Goal: Task Accomplishment & Management: Complete application form

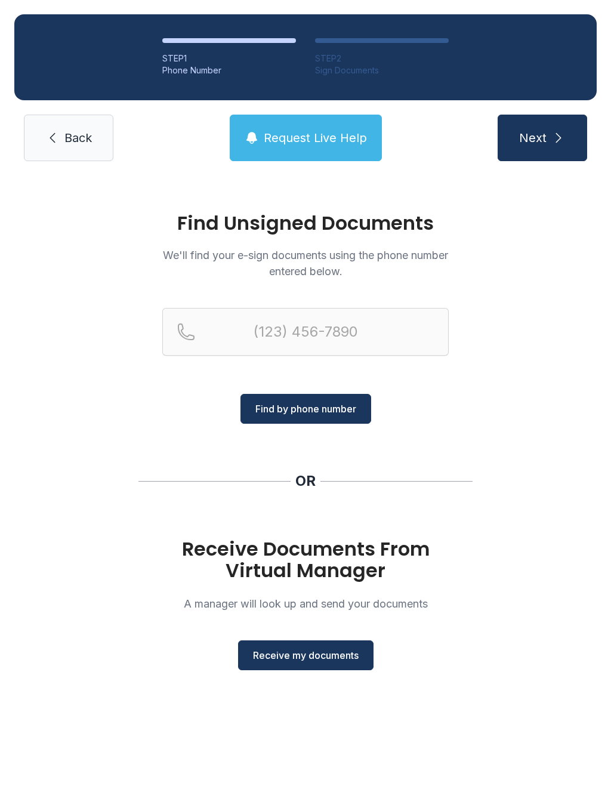
click at [311, 656] on span "Receive my documents" at bounding box center [306, 655] width 106 height 14
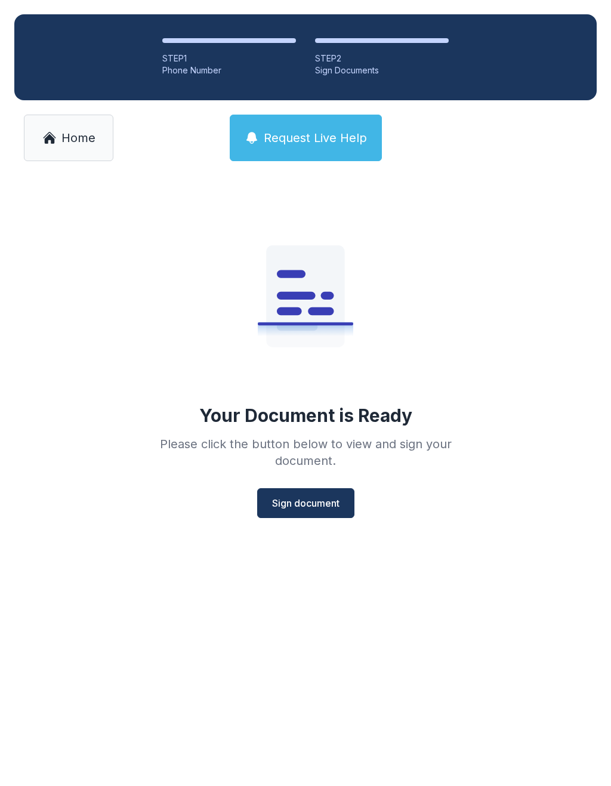
click at [309, 502] on span "Sign document" at bounding box center [305, 503] width 67 height 14
click at [282, 503] on span "Sign document" at bounding box center [305, 503] width 67 height 14
click at [581, 18] on ol "STEP 1 Phone Number STEP 2 Sign Documents" at bounding box center [305, 57] width 582 height 86
click at [576, 10] on div "STEP 1 Phone Number STEP 2 Sign Documents Home Request Live Help" at bounding box center [305, 87] width 611 height 175
click at [92, 129] on link "Home" at bounding box center [69, 138] width 90 height 47
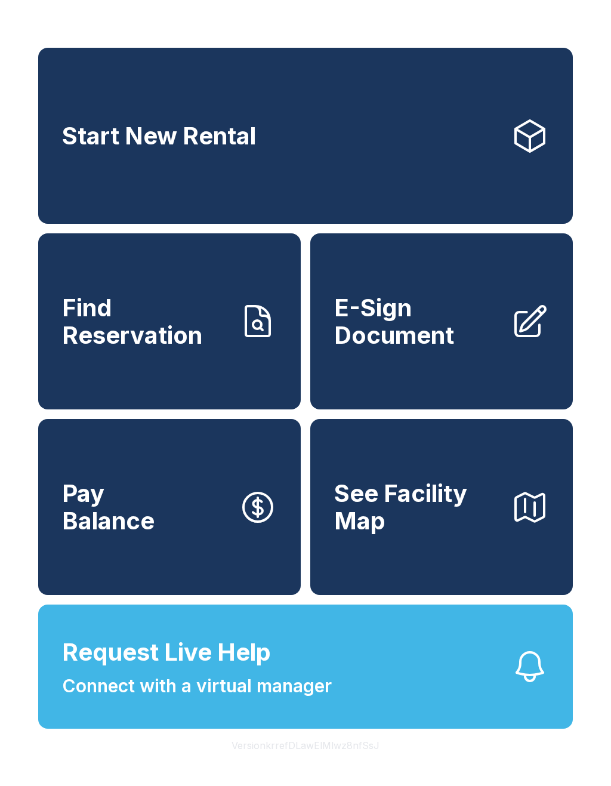
click at [273, 691] on span "Request Live Help Connect with a virtual manager" at bounding box center [197, 666] width 270 height 65
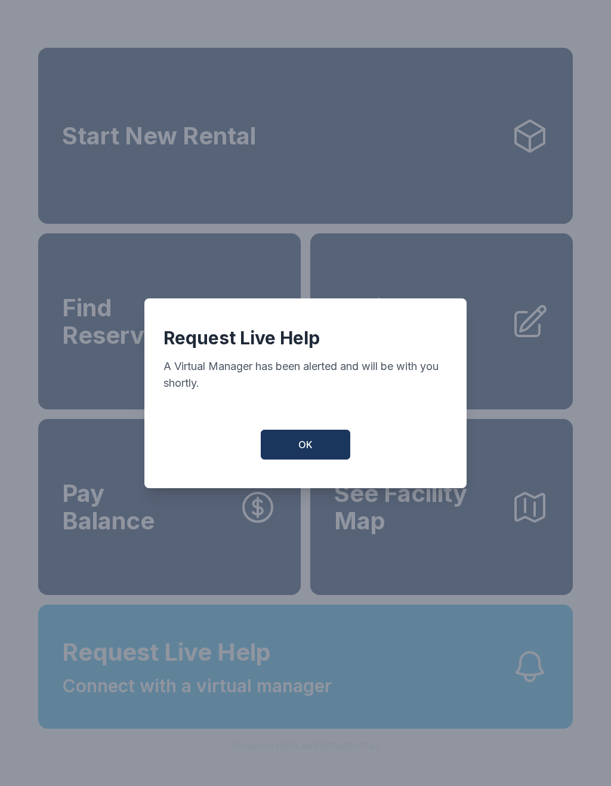
click at [307, 452] on span "OK" at bounding box center [305, 444] width 14 height 14
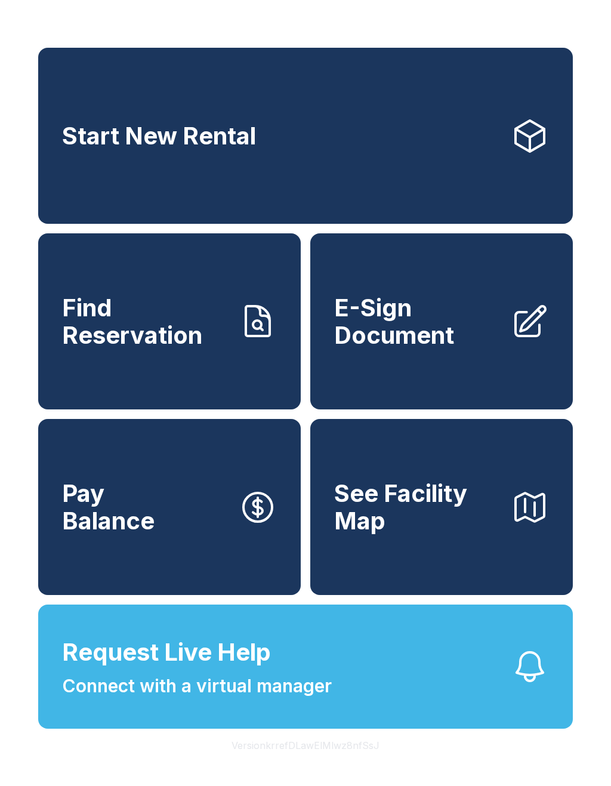
click at [347, 693] on button "Request Live Help Connect with a virtual manager" at bounding box center [305, 666] width 535 height 124
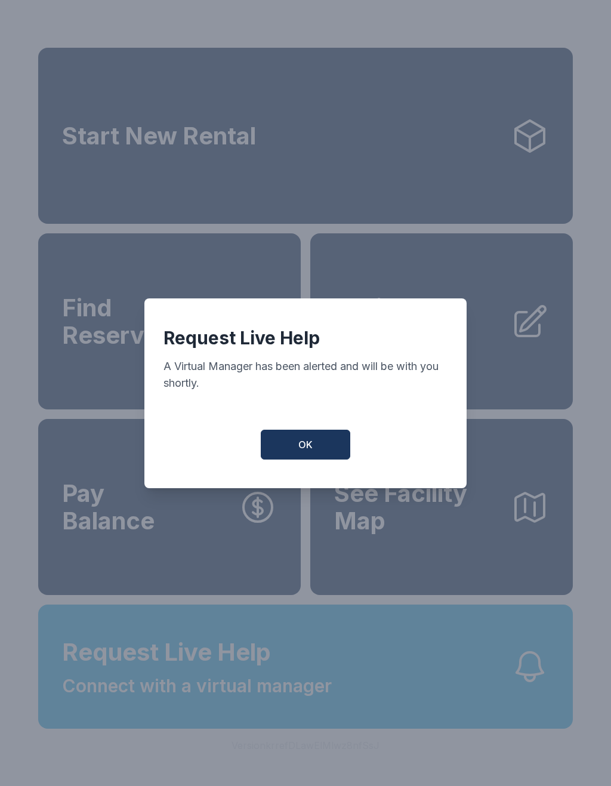
click at [308, 459] on button "OK" at bounding box center [306, 445] width 90 height 30
